Goal: Task Accomplishment & Management: Use online tool/utility

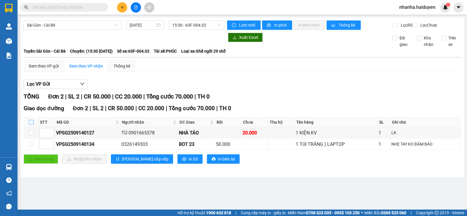
click at [33, 124] on input "checkbox" at bounding box center [31, 122] width 5 height 5
checkbox input "true"
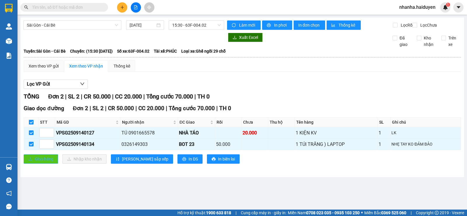
click at [48, 162] on span "Giao hàng" at bounding box center [44, 159] width 19 height 6
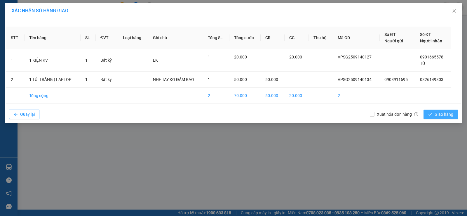
click at [448, 116] on span "Giao hàng" at bounding box center [444, 114] width 19 height 6
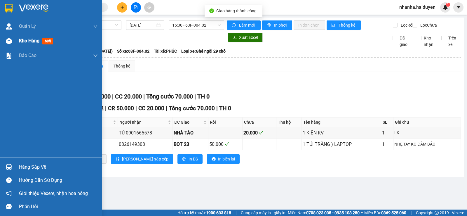
drag, startPoint x: 5, startPoint y: 43, endPoint x: 63, endPoint y: 52, distance: 59.1
click at [5, 42] on div at bounding box center [9, 41] width 10 height 10
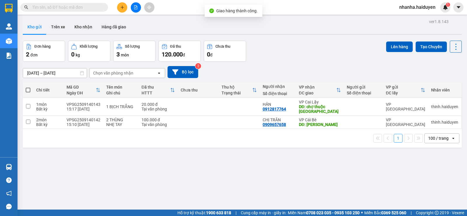
scroll to position [27, 0]
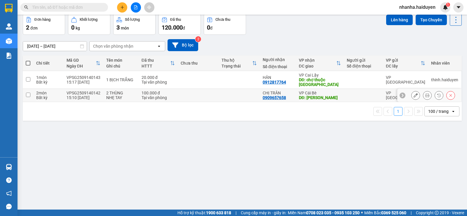
click at [199, 93] on td at bounding box center [198, 95] width 41 height 13
checkbox input "true"
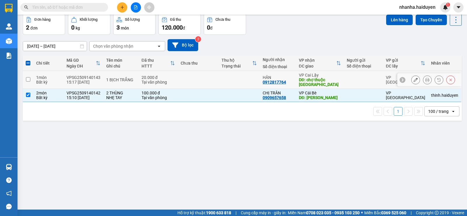
click at [213, 73] on td at bounding box center [198, 80] width 41 height 18
checkbox input "true"
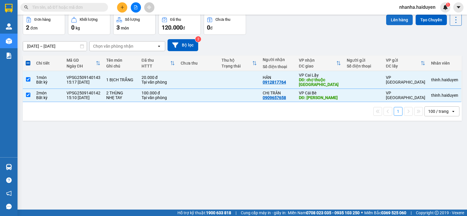
click at [393, 17] on button "Lên hàng" at bounding box center [399, 20] width 27 height 11
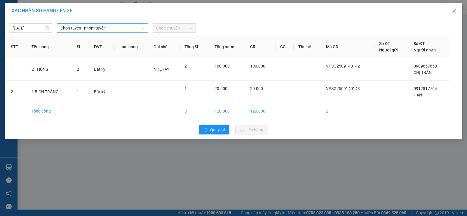
click at [126, 27] on span "Chọn tuyến - nhóm tuyến" at bounding box center [102, 28] width 84 height 9
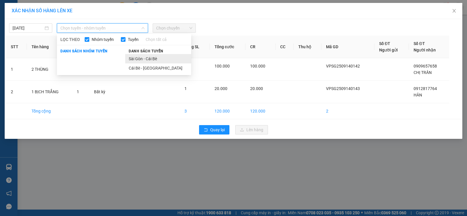
click at [140, 55] on li "Sài Gòn - Cái Bè" at bounding box center [158, 58] width 66 height 9
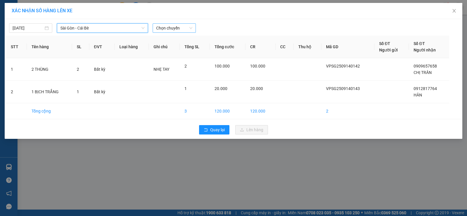
click at [182, 23] on div "Chọn chuyến" at bounding box center [174, 27] width 43 height 9
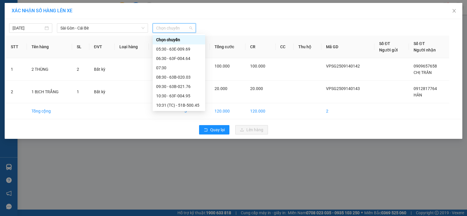
scroll to position [93, 0]
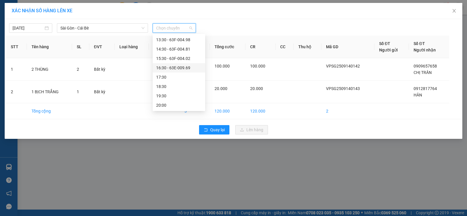
click at [188, 65] on div "16:30 - 63E-009.69" at bounding box center [179, 68] width 46 height 6
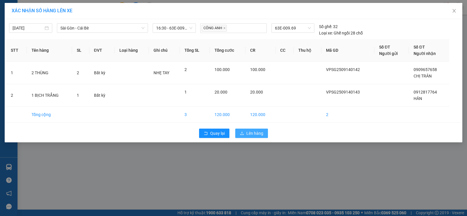
click at [252, 131] on span "Lên hàng" at bounding box center [254, 133] width 17 height 6
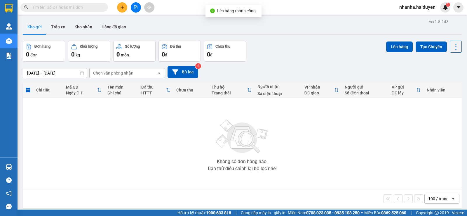
click at [135, 5] on button at bounding box center [136, 7] width 10 height 10
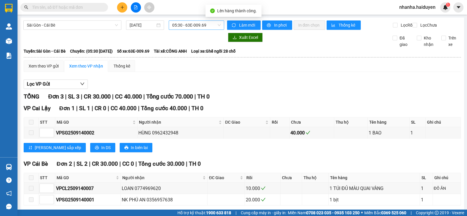
click at [187, 25] on span "05:30 - 63E-009.69" at bounding box center [196, 25] width 48 height 9
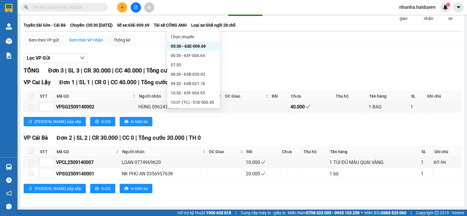
scroll to position [88, 0]
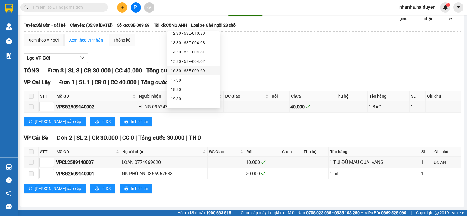
click at [194, 69] on div "16:30 - 63E-009.69" at bounding box center [194, 70] width 46 height 6
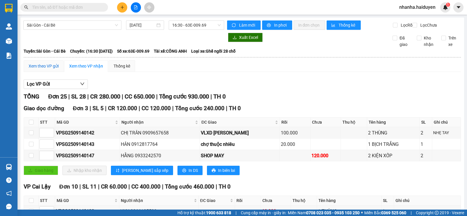
click at [41, 69] on div "Xem theo VP gửi" at bounding box center [44, 66] width 30 height 6
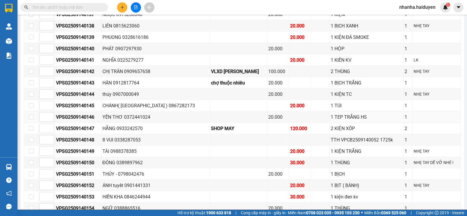
scroll to position [29, 0]
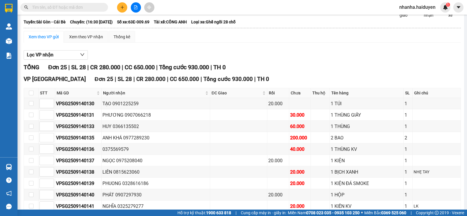
click at [135, 8] on icon "file-add" at bounding box center [136, 7] width 4 height 4
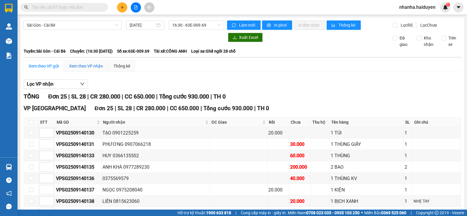
click at [83, 69] on div "Xem theo VP nhận" at bounding box center [86, 66] width 34 height 6
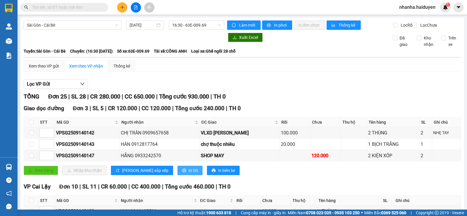
click at [189, 173] on span "In DS" at bounding box center [193, 170] width 9 height 6
drag, startPoint x: 95, startPoint y: 159, endPoint x: 54, endPoint y: 164, distance: 40.9
click at [54, 161] on tr "VPSG2509140147 HẰNG 0933242570 SHOP MAY 120.000 2 KIỆN XỐP 2" at bounding box center [242, 155] width 437 height 11
copy tr "VPSG2509140147"
click at [83, 1] on div "Kết quả tìm kiếm ( 0 ) Bộ lọc No Data nhanha.haiduyen 1" at bounding box center [233, 7] width 467 height 15
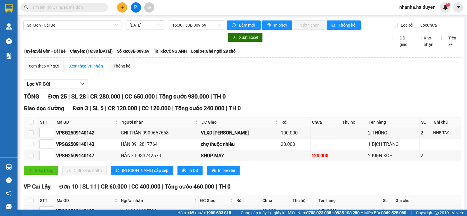
click at [83, 6] on input "text" at bounding box center [66, 7] width 69 height 6
paste input "VPSG2509140147"
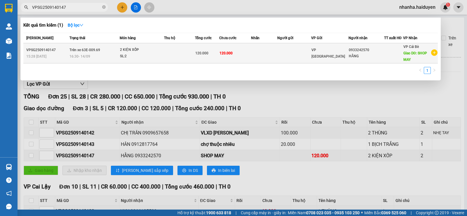
type input "VPSG2509140147"
click at [131, 58] on div "SL: 2" at bounding box center [142, 56] width 44 height 6
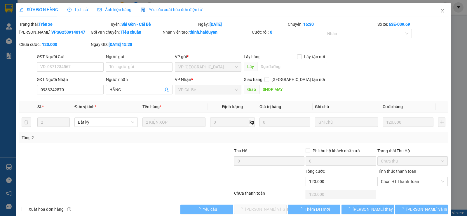
type input "0933242570"
type input "HẰNG"
type input "SHOP MAY"
type input "120.000"
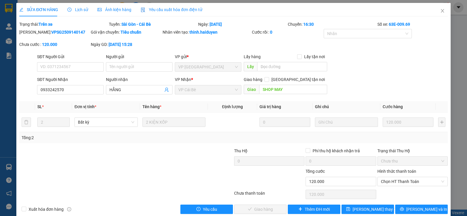
click at [80, 10] on span "Lịch sử" at bounding box center [77, 9] width 21 height 5
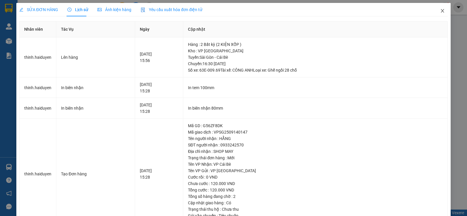
click at [440, 11] on icon "close" at bounding box center [442, 10] width 5 height 5
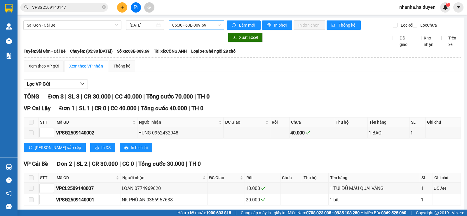
click at [184, 27] on span "05:30 - 63E-009.69" at bounding box center [196, 25] width 48 height 9
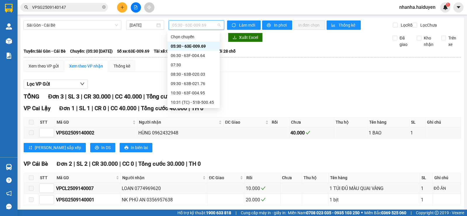
scroll to position [93, 0]
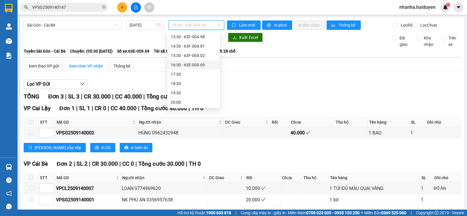
click at [199, 64] on div "16:30 - 63E-009.69" at bounding box center [194, 65] width 46 height 6
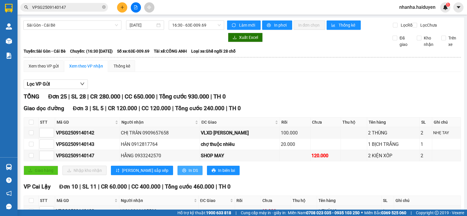
click at [189, 173] on span "In DS" at bounding box center [193, 170] width 9 height 6
click at [267, 159] on div "SHOP MAY" at bounding box center [240, 155] width 78 height 7
click at [254, 148] on div "chợ thuộc nhiêu" at bounding box center [240, 143] width 78 height 7
click at [269, 159] on div "SHOP MAY" at bounding box center [240, 155] width 78 height 7
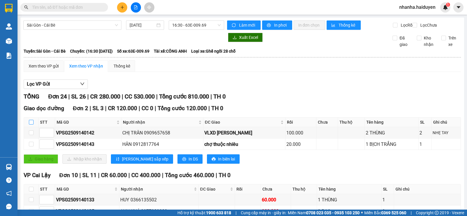
click at [31, 124] on input "checkbox" at bounding box center [31, 122] width 5 height 5
checkbox input "true"
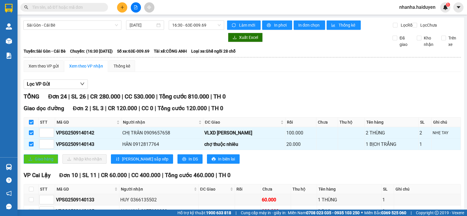
drag, startPoint x: 40, startPoint y: 161, endPoint x: 70, endPoint y: 161, distance: 30.1
click at [40, 162] on span "Giao hàng" at bounding box center [44, 159] width 19 height 6
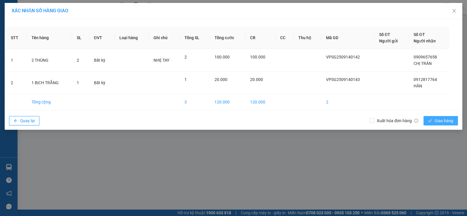
click at [439, 118] on button "Giao hàng" at bounding box center [441, 120] width 34 height 9
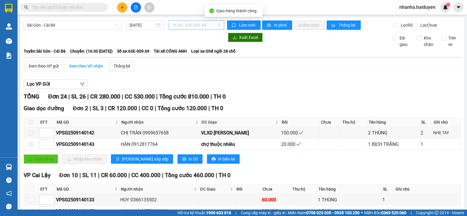
click at [182, 29] on span "16:30 - 63E-009.69" at bounding box center [196, 25] width 48 height 9
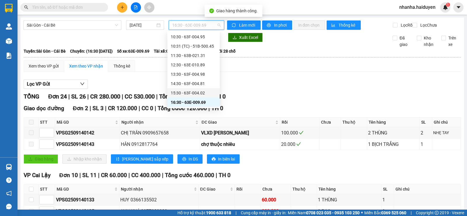
click at [193, 91] on div "15:30 - 63F-004.02" at bounding box center [194, 93] width 46 height 6
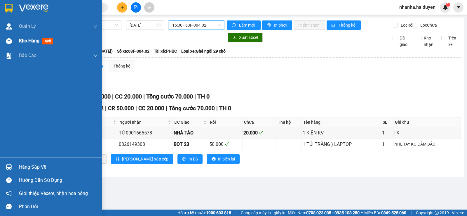
click at [13, 44] on div at bounding box center [9, 41] width 10 height 10
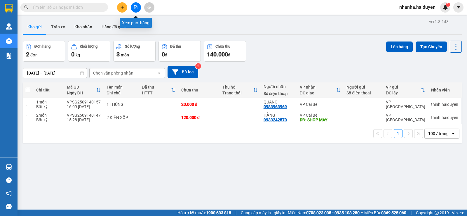
click at [138, 7] on button at bounding box center [136, 7] width 10 height 10
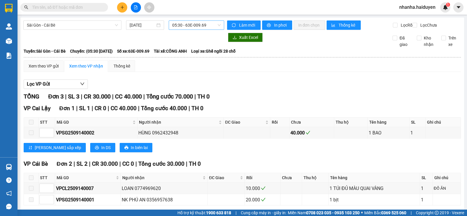
click at [184, 24] on span "05:30 - 63E-009.69" at bounding box center [196, 25] width 48 height 9
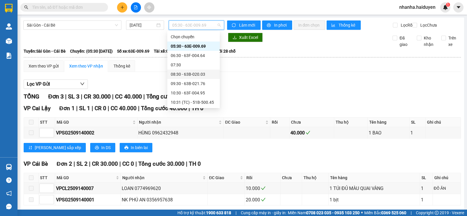
click at [195, 75] on div "08:30 - 63B-020.03" at bounding box center [194, 74] width 46 height 6
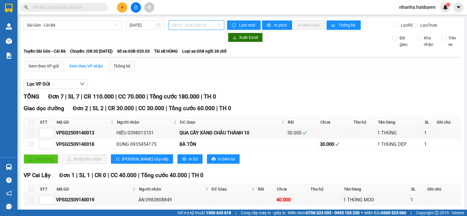
drag, startPoint x: 180, startPoint y: 26, endPoint x: 183, endPoint y: 41, distance: 14.9
click at [180, 30] on div "Sài Gòn - Cái Bè 14/09/2025 08:30 - 63B-020.03" at bounding box center [123, 24] width 201 height 9
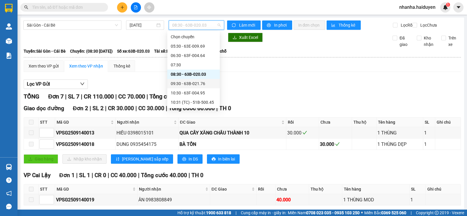
click at [194, 86] on div "09:30 - 63B-021.76" at bounding box center [194, 83] width 46 height 6
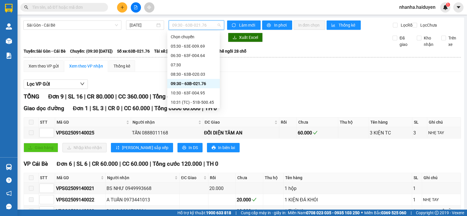
drag, startPoint x: 192, startPoint y: 23, endPoint x: 192, endPoint y: 38, distance: 14.6
click at [192, 25] on span "09:30 - 63B-021.76" at bounding box center [196, 25] width 48 height 9
click at [191, 93] on div "10:30 - 63F-004.95" at bounding box center [194, 93] width 46 height 6
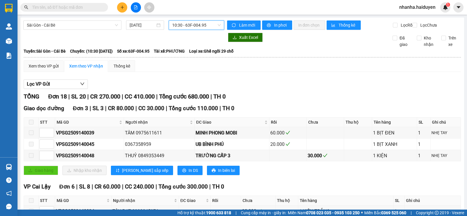
drag, startPoint x: 204, startPoint y: 25, endPoint x: 204, endPoint y: 29, distance: 5.0
click at [204, 25] on span "10:30 - 63F-004.95" at bounding box center [196, 25] width 48 height 9
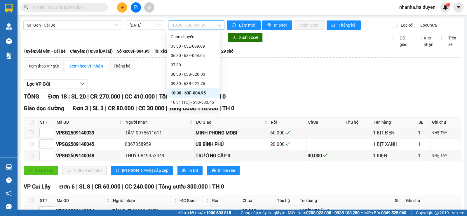
scroll to position [29, 0]
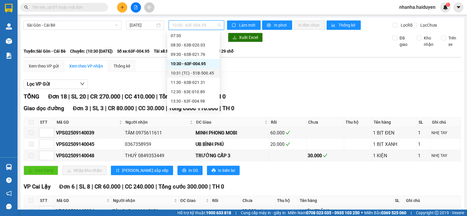
click at [202, 70] on div "10:31 (TC) - 51B-500.45" at bounding box center [194, 73] width 46 height 6
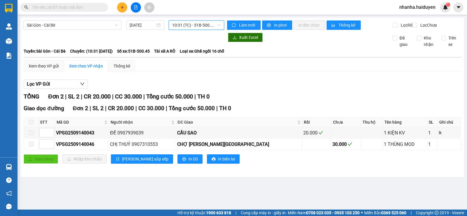
click at [192, 25] on span "10:31 (TC) - 51B-500.45" at bounding box center [196, 25] width 48 height 9
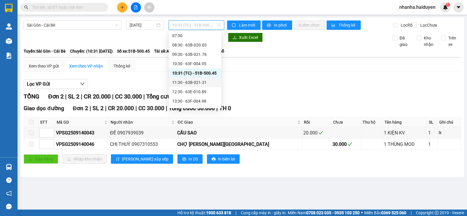
click at [188, 79] on div "11:30 - 63B-021.31" at bounding box center [195, 82] width 46 height 6
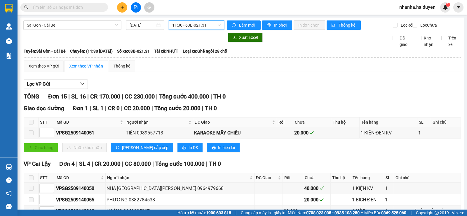
click at [203, 25] on span "11:30 - 63B-021.31" at bounding box center [196, 25] width 48 height 9
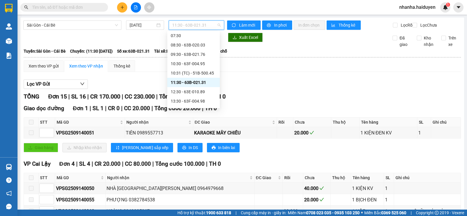
click at [201, 86] on div "11:30 - 63B-021.31" at bounding box center [193, 82] width 53 height 9
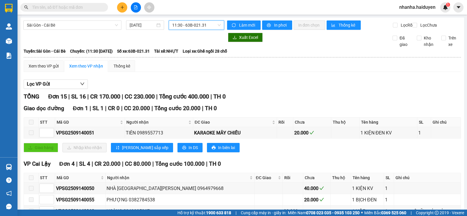
click at [201, 89] on div "Lọc VP Gửi" at bounding box center [242, 84] width 437 height 10
click at [194, 27] on span "11:30 - 63B-021.31" at bounding box center [196, 25] width 48 height 9
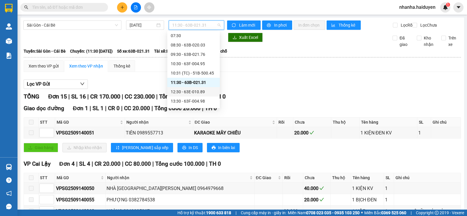
click at [195, 87] on div "12:30 - 63E-010.89" at bounding box center [193, 91] width 53 height 9
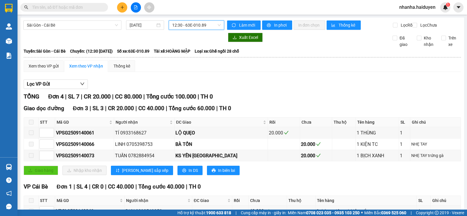
click at [198, 23] on span "12:30 - 63E-010.89" at bounding box center [196, 25] width 48 height 9
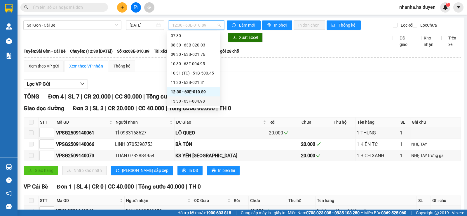
click at [199, 99] on div "13:30 - 63F-004.98" at bounding box center [194, 101] width 46 height 6
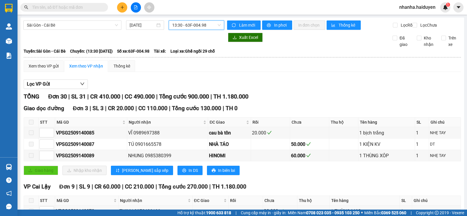
click at [192, 27] on span "13:30 - 63F-004.98" at bounding box center [196, 25] width 48 height 9
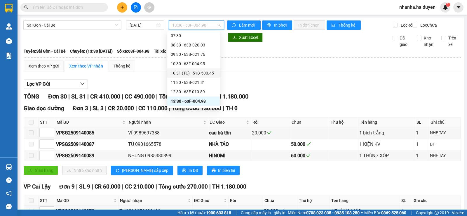
scroll to position [88, 0]
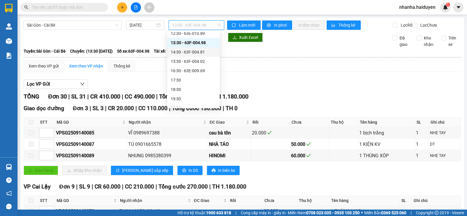
click at [193, 50] on div "14:30 - 63F-004.81" at bounding box center [194, 52] width 46 height 6
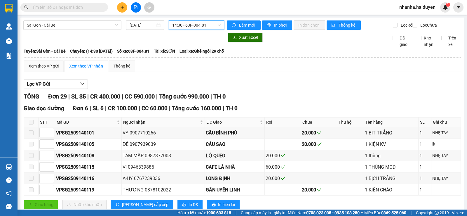
click at [193, 28] on span "14:30 - 63F-004.81" at bounding box center [196, 25] width 48 height 9
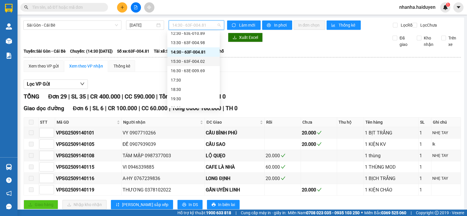
click at [191, 65] on div "15:30 - 63F-004.02" at bounding box center [193, 61] width 53 height 9
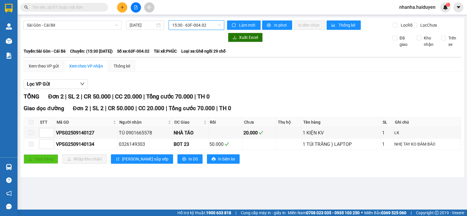
click at [189, 27] on span "15:30 - 63F-004.02" at bounding box center [196, 25] width 48 height 9
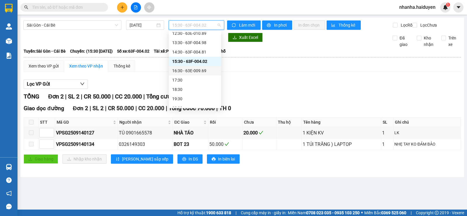
click at [182, 69] on div "16:30 - 63E-009.69" at bounding box center [195, 70] width 46 height 6
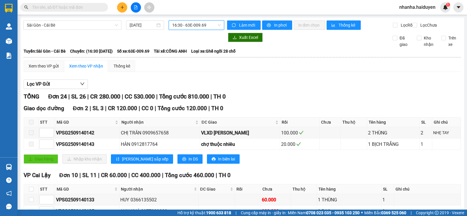
click at [188, 29] on span "16:30 - 63E-009.69" at bounding box center [196, 25] width 48 height 9
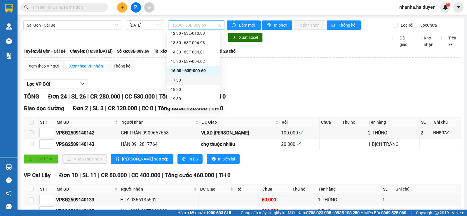
click at [189, 81] on div "17:30" at bounding box center [194, 80] width 46 height 6
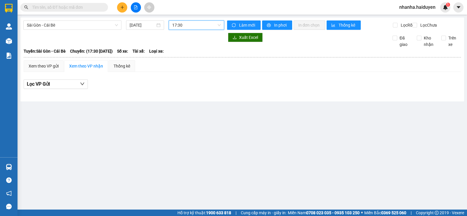
click at [196, 27] on span "17:30" at bounding box center [196, 25] width 48 height 9
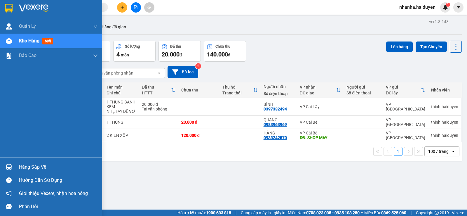
click at [28, 36] on div "Kho hàng mới" at bounding box center [58, 41] width 79 height 15
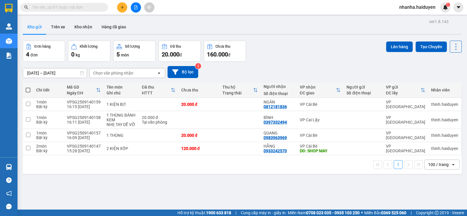
scroll to position [27, 0]
